Goal: Task Accomplishment & Management: Complete application form

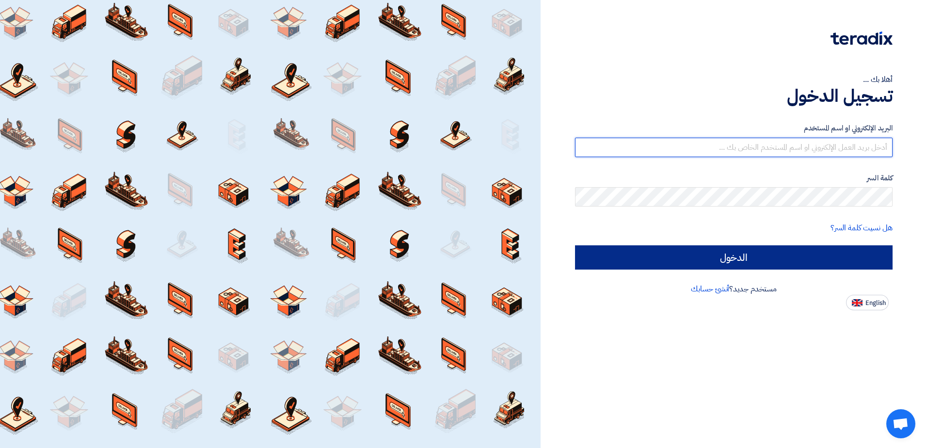
type input "[EMAIL_ADDRESS][DOMAIN_NAME]"
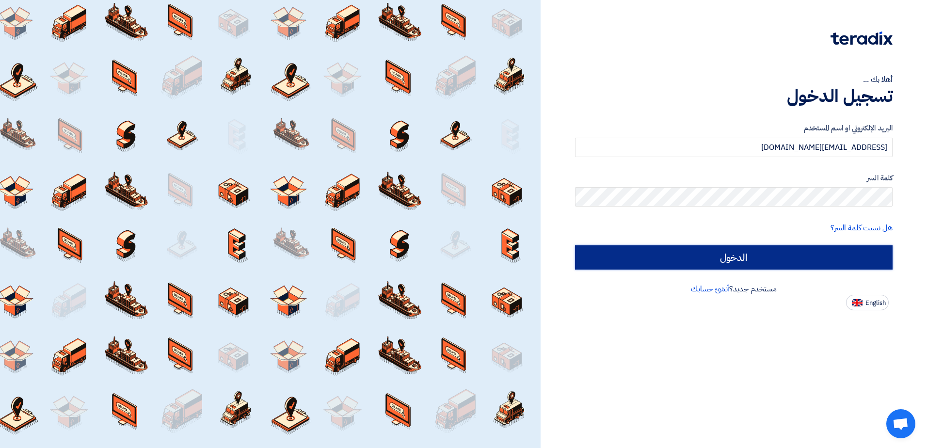
click at [782, 255] on input "الدخول" at bounding box center [734, 257] width 318 height 24
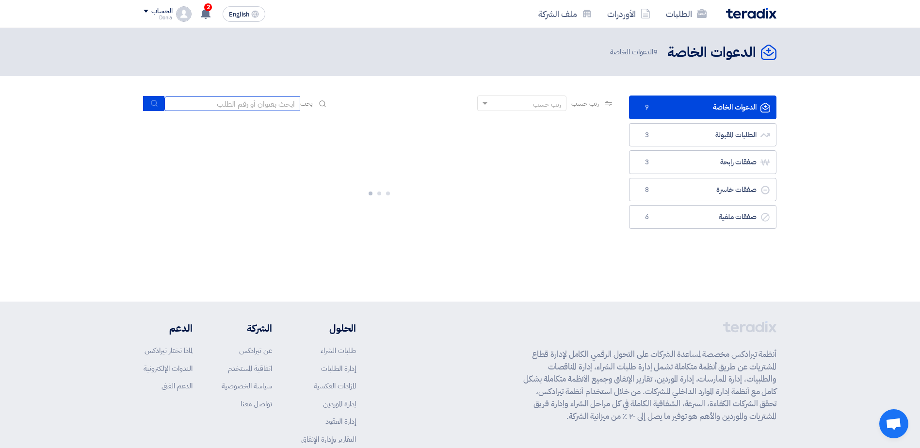
click at [252, 102] on input at bounding box center [232, 103] width 136 height 15
paste input "10007847"
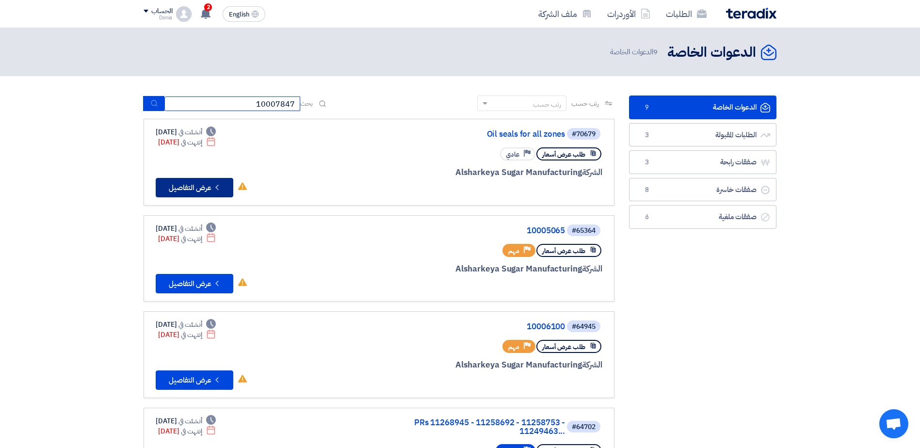
type input "10007847"
click at [204, 187] on button "Check details عرض التفاصيل" at bounding box center [195, 187] width 78 height 19
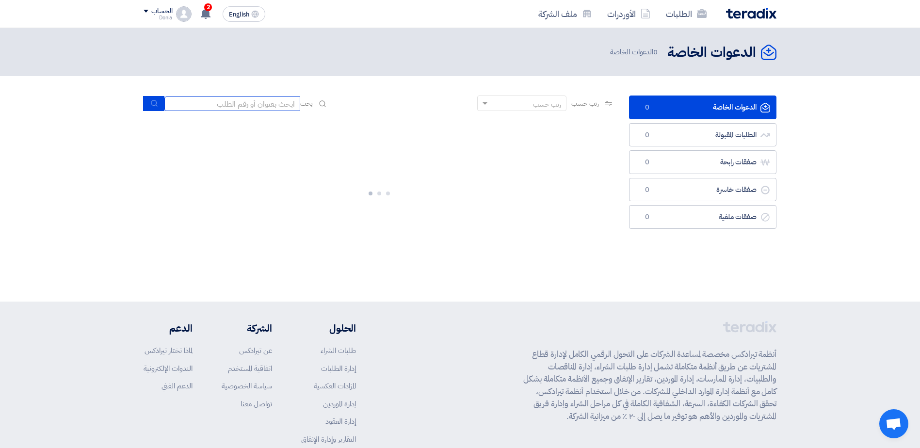
click at [262, 100] on input at bounding box center [232, 103] width 136 height 15
paste input "10007847"
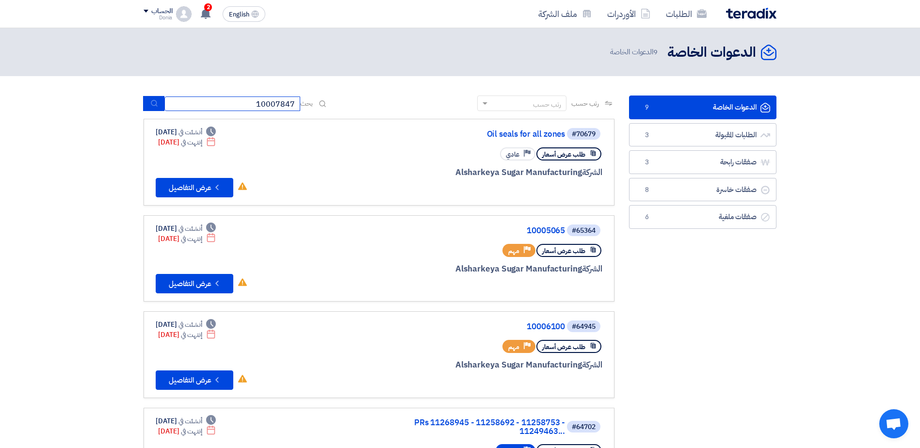
type input "10007847"
click at [157, 102] on icon "submit" at bounding box center [154, 103] width 8 height 8
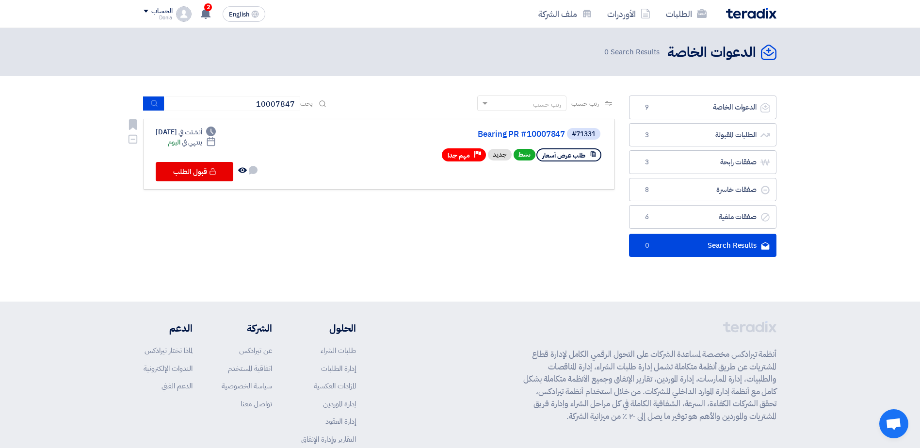
click at [466, 157] on span "مهم جدا" at bounding box center [459, 155] width 22 height 9
click at [520, 135] on link "Bearing PR #10007847" at bounding box center [468, 134] width 194 height 9
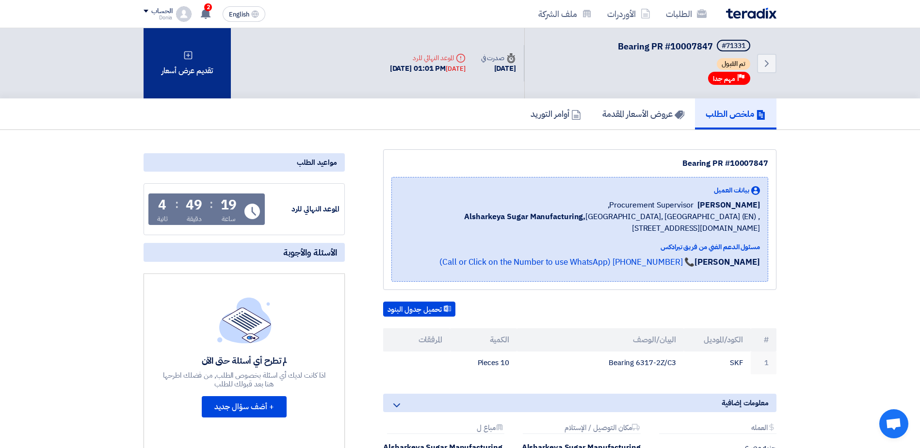
click at [195, 88] on div "تقديم عرض أسعار" at bounding box center [187, 63] width 87 height 70
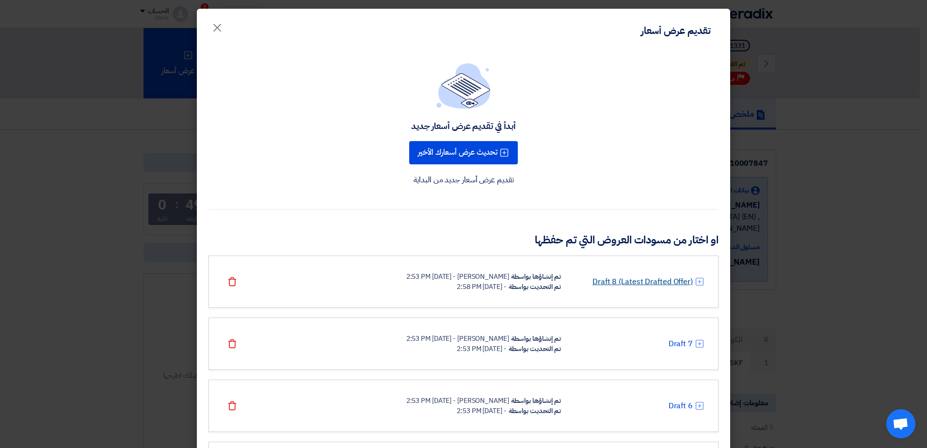
click at [646, 282] on link "Draft 8 (Latest Drafted Offer)" at bounding box center [643, 282] width 100 height 12
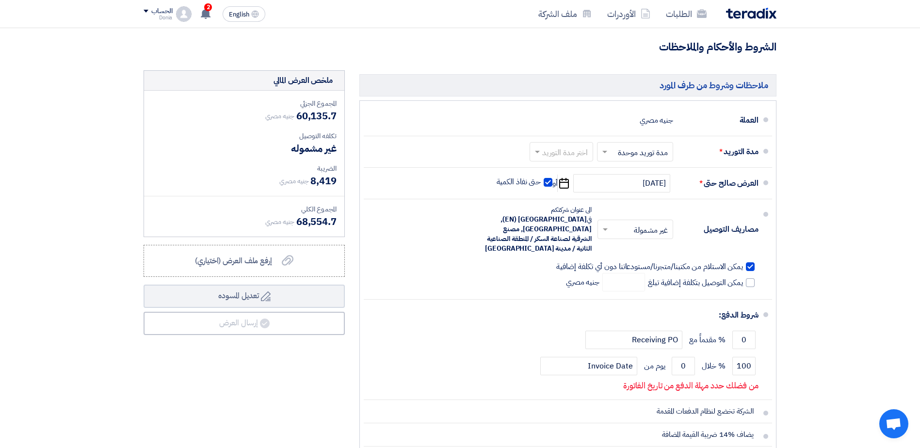
scroll to position [242, 0]
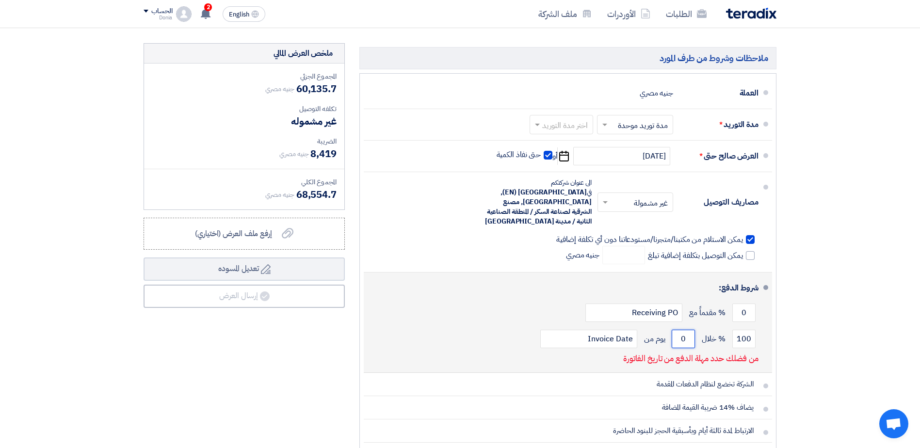
drag, startPoint x: 690, startPoint y: 330, endPoint x: 681, endPoint y: 336, distance: 10.5
click at [681, 336] on input "0" at bounding box center [683, 339] width 23 height 18
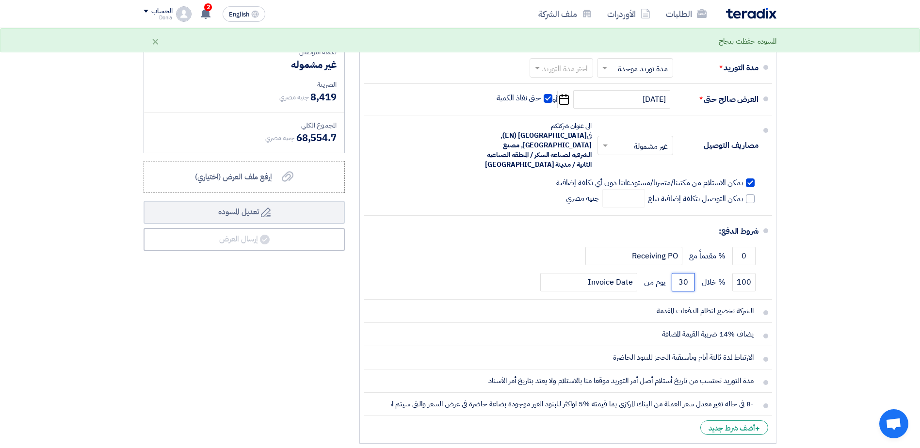
scroll to position [291, 0]
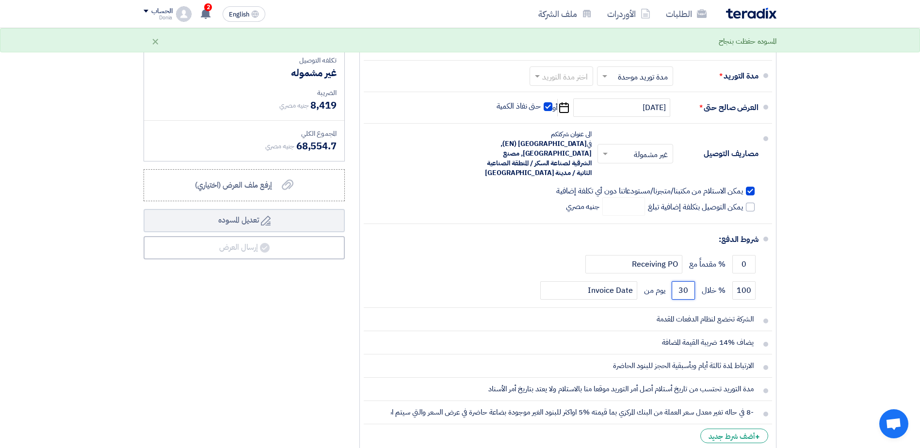
type input "30"
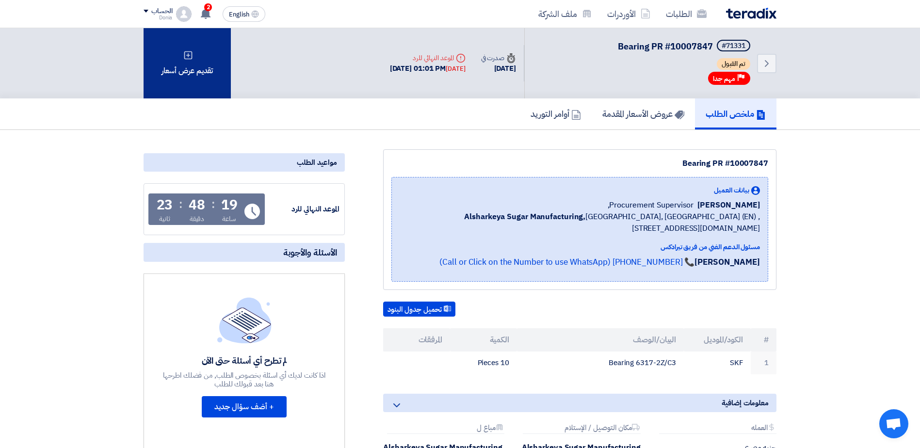
click at [192, 61] on div "تقديم عرض أسعار" at bounding box center [187, 63] width 87 height 70
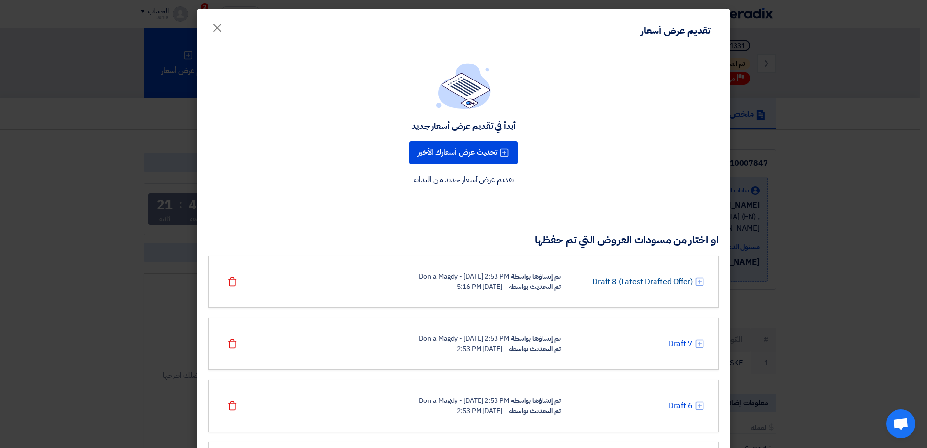
click at [658, 276] on link "Draft 8 (Latest Drafted Offer)" at bounding box center [643, 282] width 100 height 12
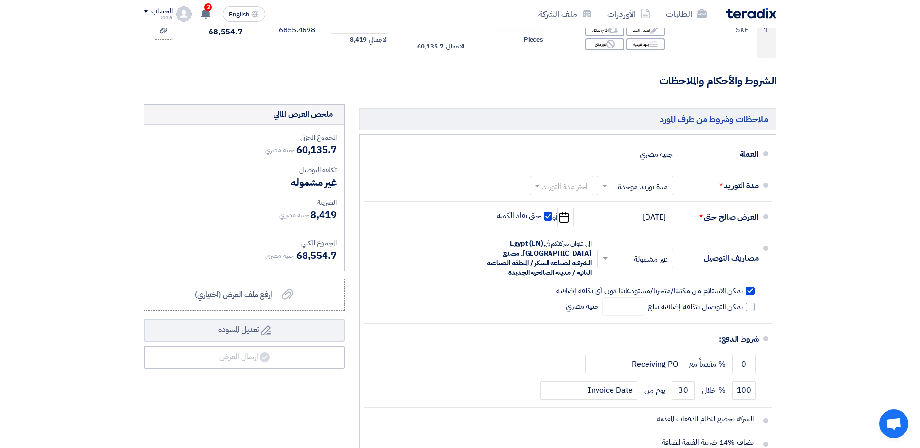
scroll to position [194, 0]
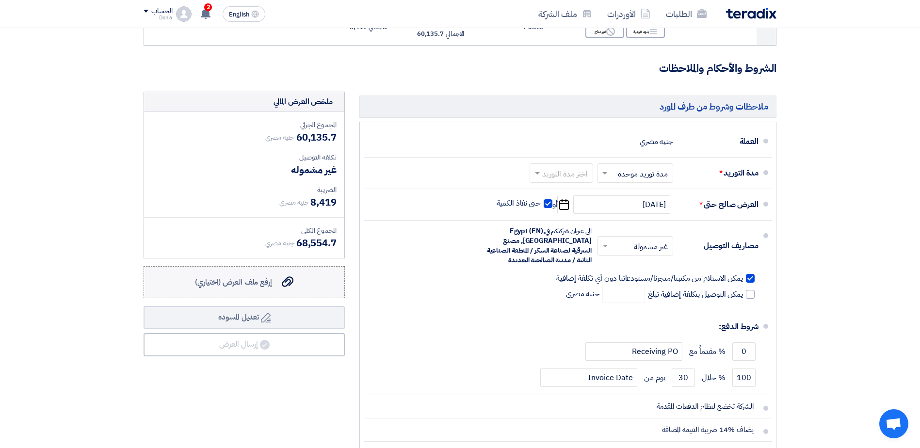
click at [247, 273] on label "إرفع ملف العرض (اختياري) إرفع ملف العرض (اختياري)" at bounding box center [244, 282] width 201 height 32
click at [0, 0] on input "إرفع ملف العرض (اختياري) إرفع ملف العرض (اختياري)" at bounding box center [0, 0] width 0 height 0
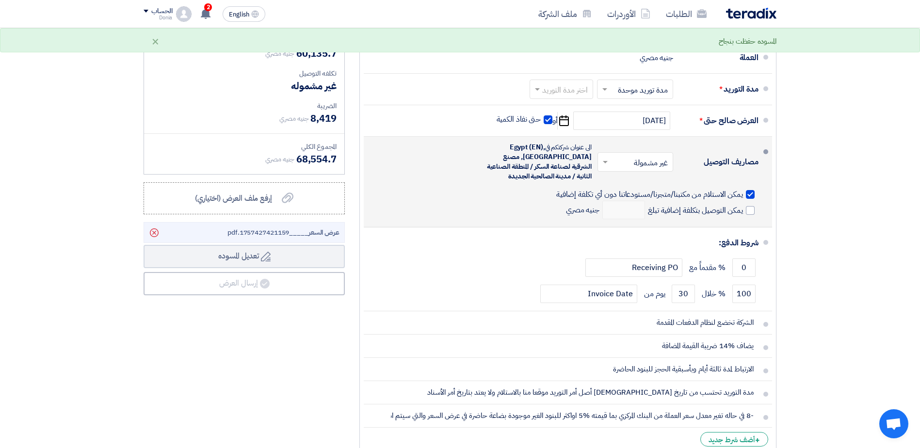
scroll to position [388, 0]
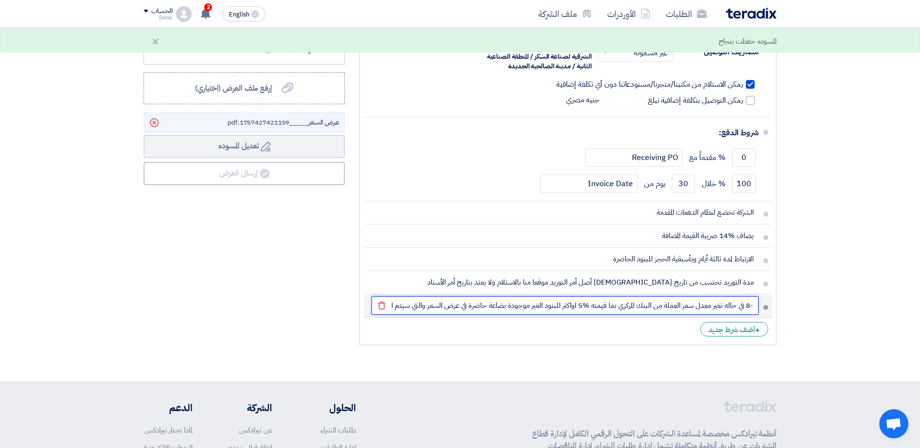
click at [755, 307] on input "-8 في حاله تغير معدل سعر العملة من البنك المركزي بما قيمته %5 اواكثر للبنود الغ…" at bounding box center [564, 305] width 387 height 18
drag, startPoint x: 745, startPoint y: 307, endPoint x: 764, endPoint y: 305, distance: 19.1
click at [764, 305] on li "-8 في حاله تغير معدل سعر العملة من البنك المركزي بما قيمته %5 اواكثر للبنود الغ…" at bounding box center [568, 305] width 408 height 23
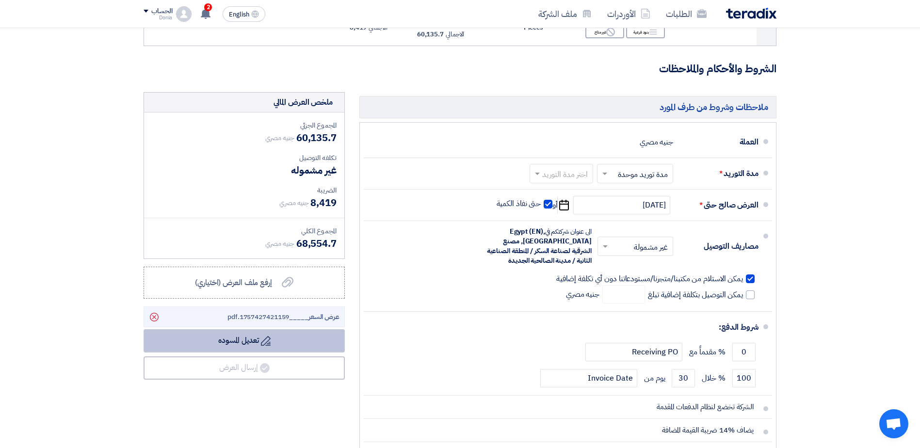
scroll to position [194, 0]
type input "في حاله تغير معدل سعر العملة من البنك المركزي بما قيمته %5 اواكثر للبنود الغير …"
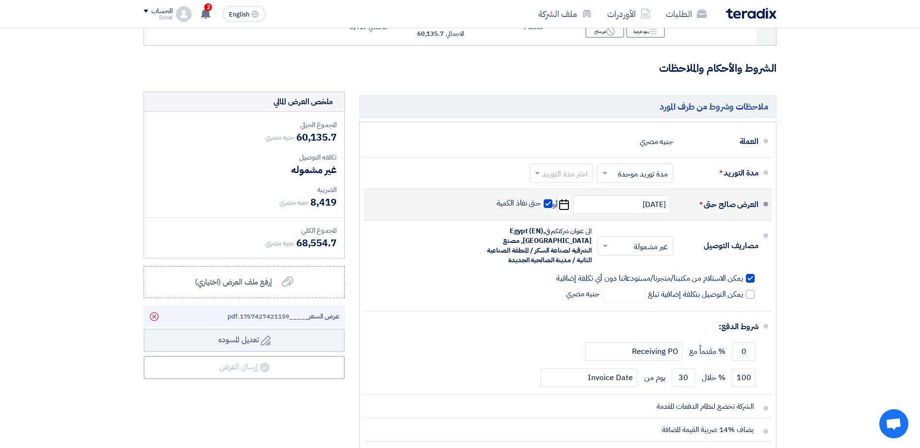
click at [550, 204] on span at bounding box center [548, 203] width 9 height 9
click at [541, 204] on input "حتى نفاذ الكمية" at bounding box center [518, 207] width 47 height 18
checkbox input "false"
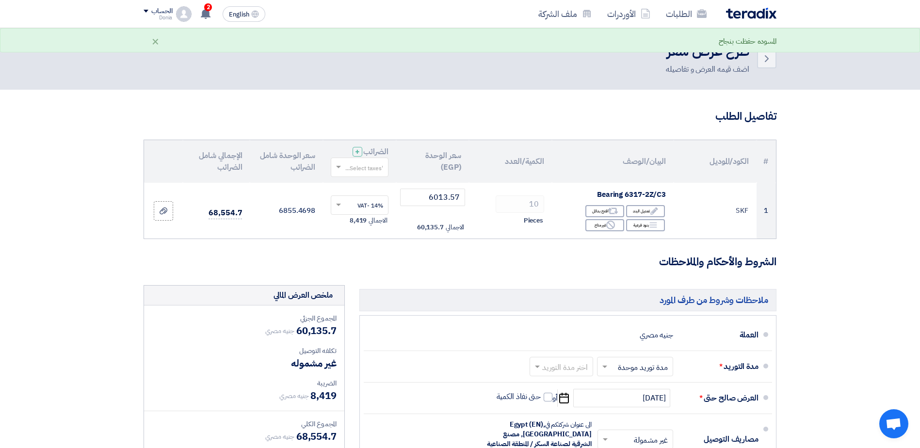
scroll to position [0, 0]
click at [160, 40] on div "المسوده حفظت بنجاح ×" at bounding box center [460, 41] width 633 height 12
click at [158, 44] on div "×" at bounding box center [155, 41] width 8 height 12
